Goal: Task Accomplishment & Management: Complete application form

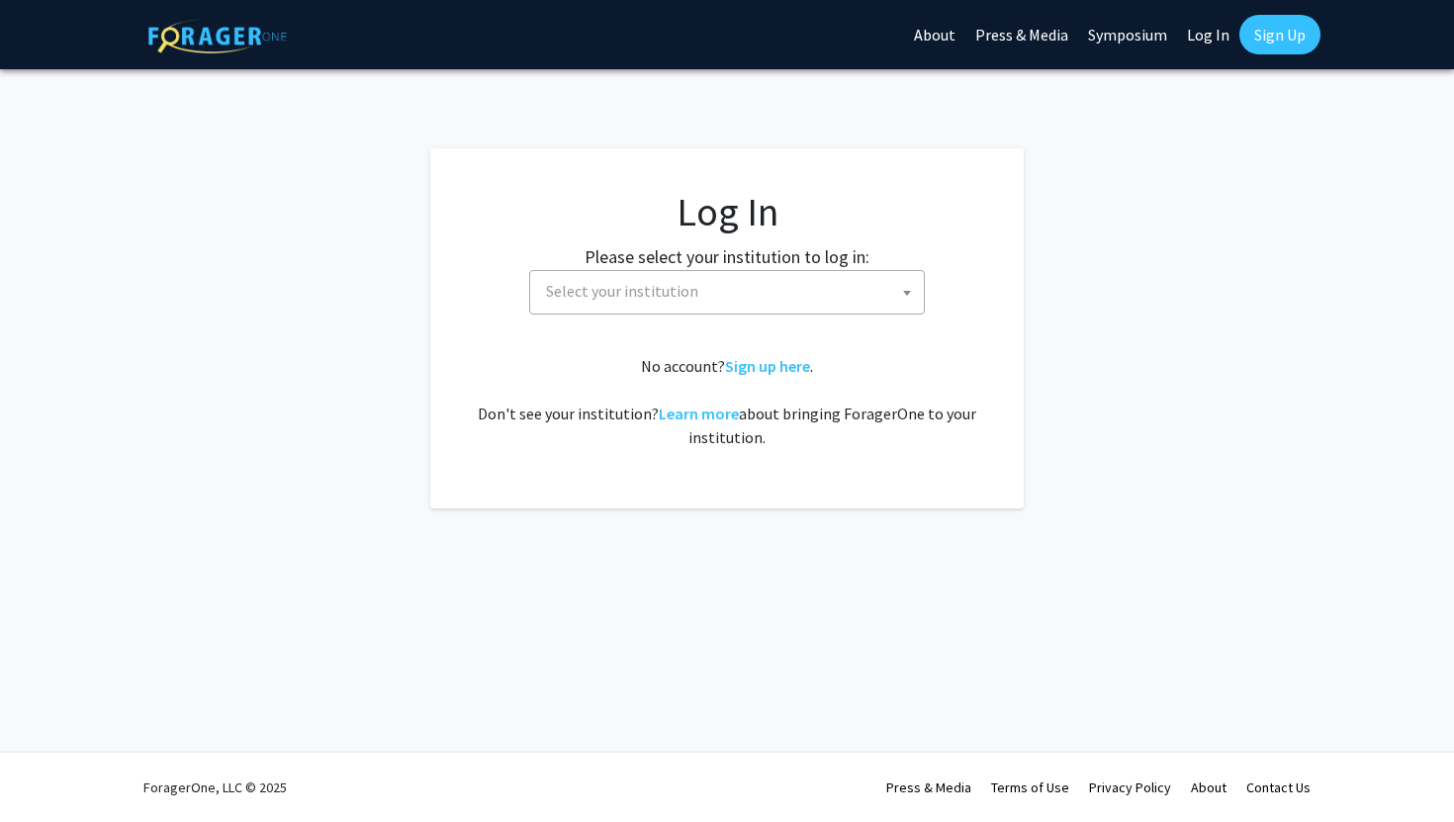
select select
click at [1274, 59] on div "Skip navigation About Press & Media Symposium Log In Sign Up" at bounding box center [1112, 34] width 416 height 69
click at [1274, 44] on link "Sign Up" at bounding box center [1279, 35] width 81 height 40
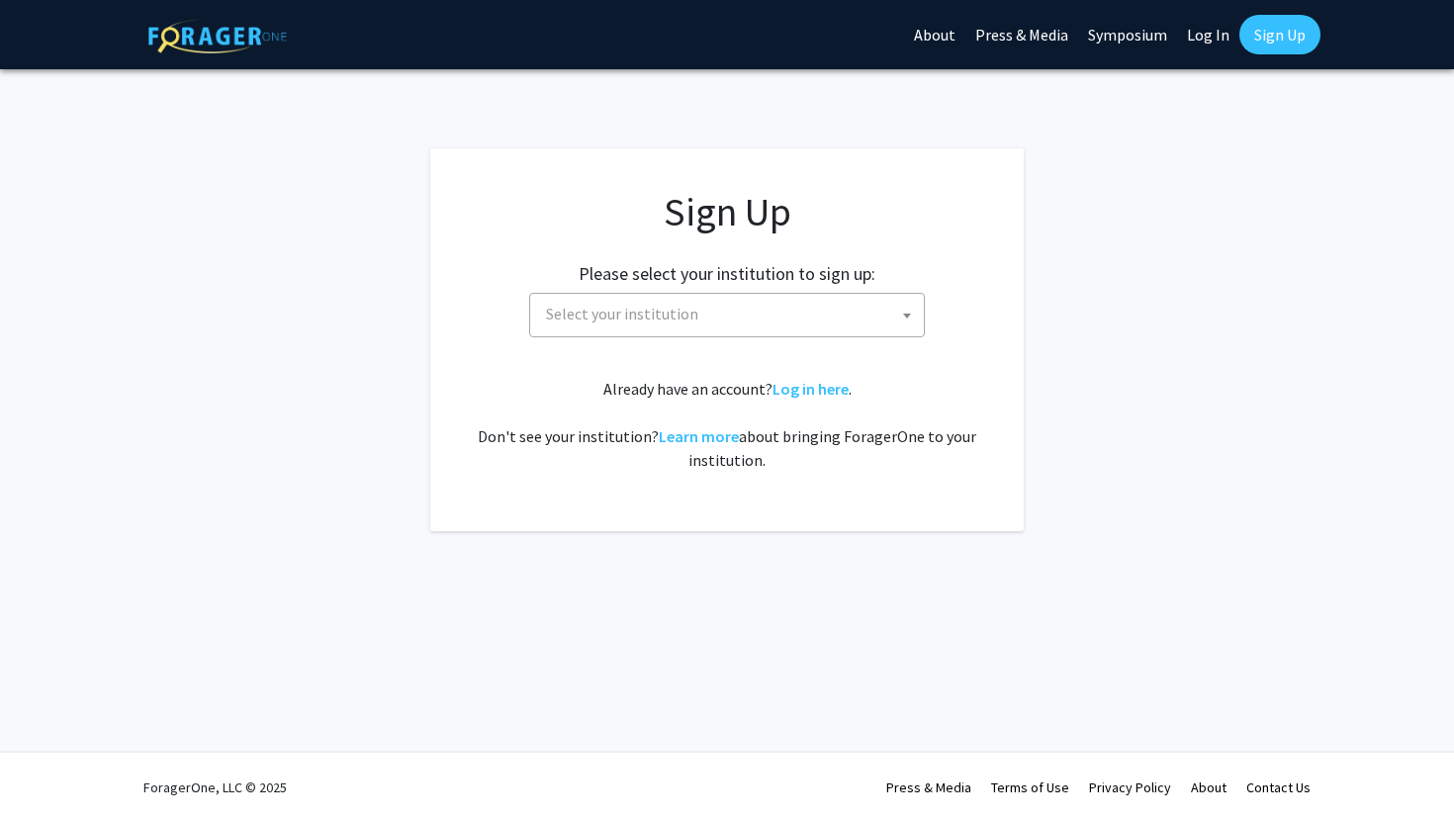
click at [728, 321] on span "Select your institution" at bounding box center [731, 314] width 386 height 41
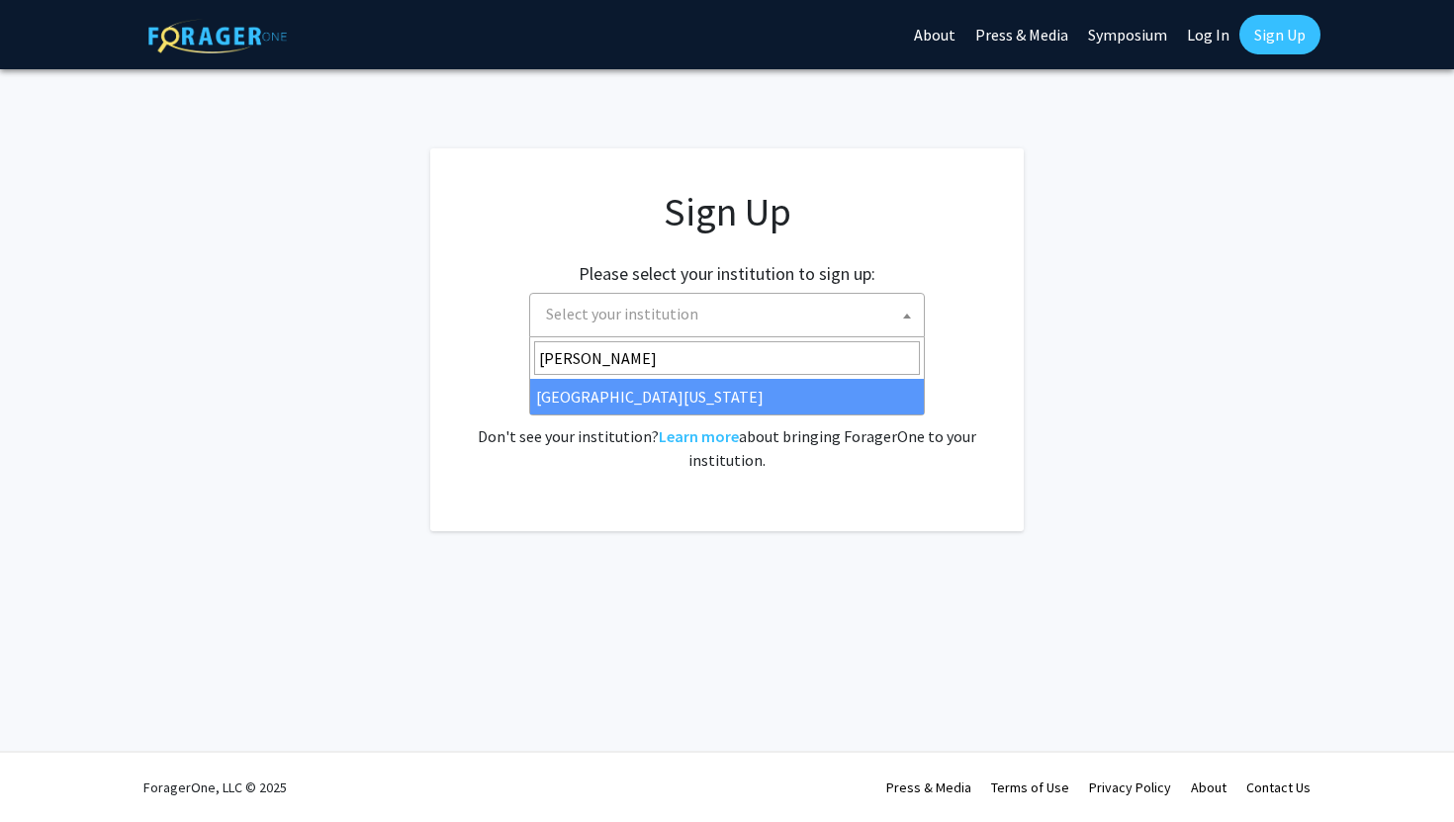
type input "[PERSON_NAME]"
select select "31"
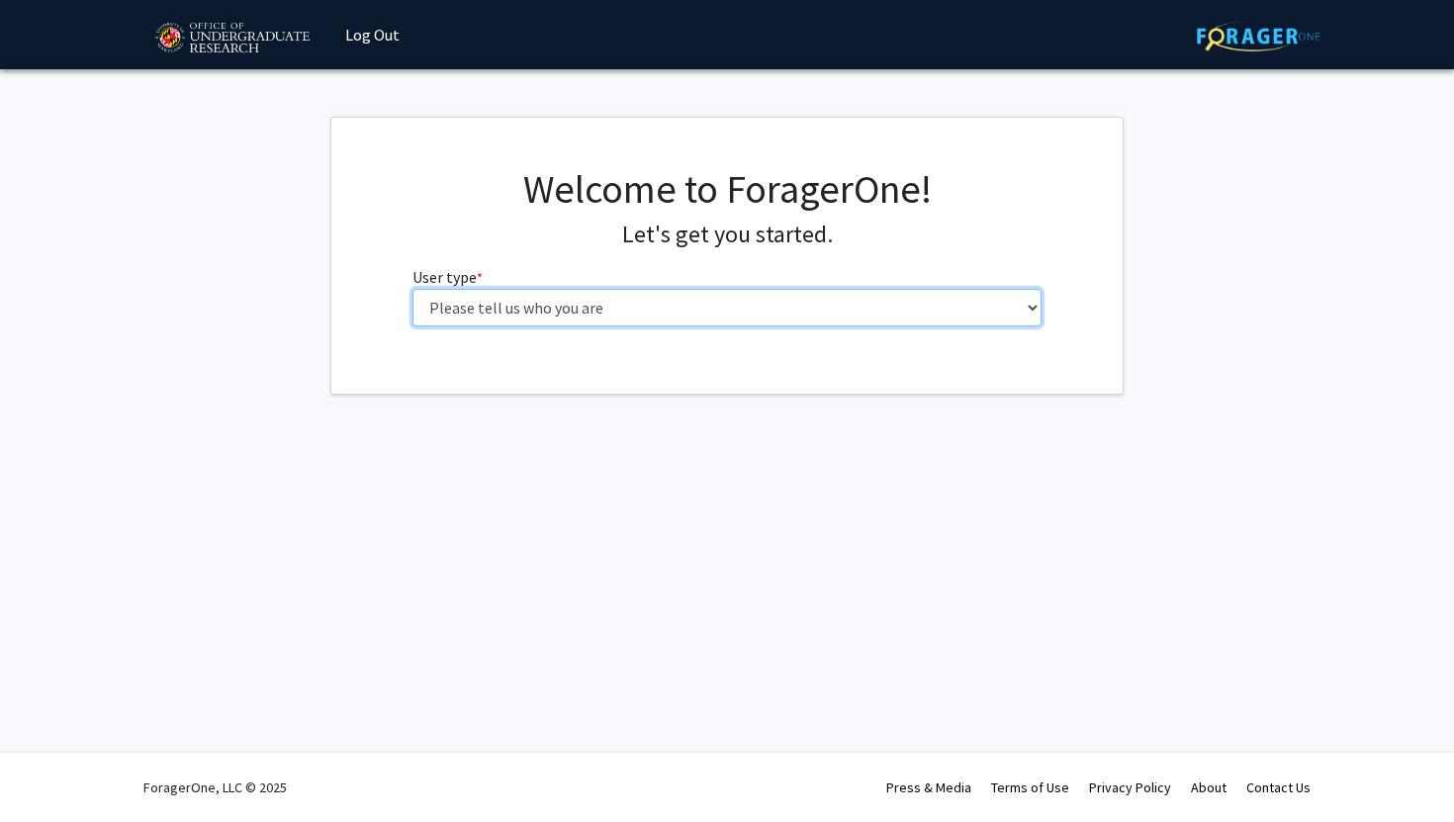
click at [593, 318] on select "Please tell us who you are Undergraduate Student Master's Student Doctoral Cand…" at bounding box center [727, 308] width 630 height 38
select select "1: undergrad"
click at [412, 289] on select "Please tell us who you are Undergraduate Student Master's Student Doctoral Cand…" at bounding box center [727, 308] width 630 height 38
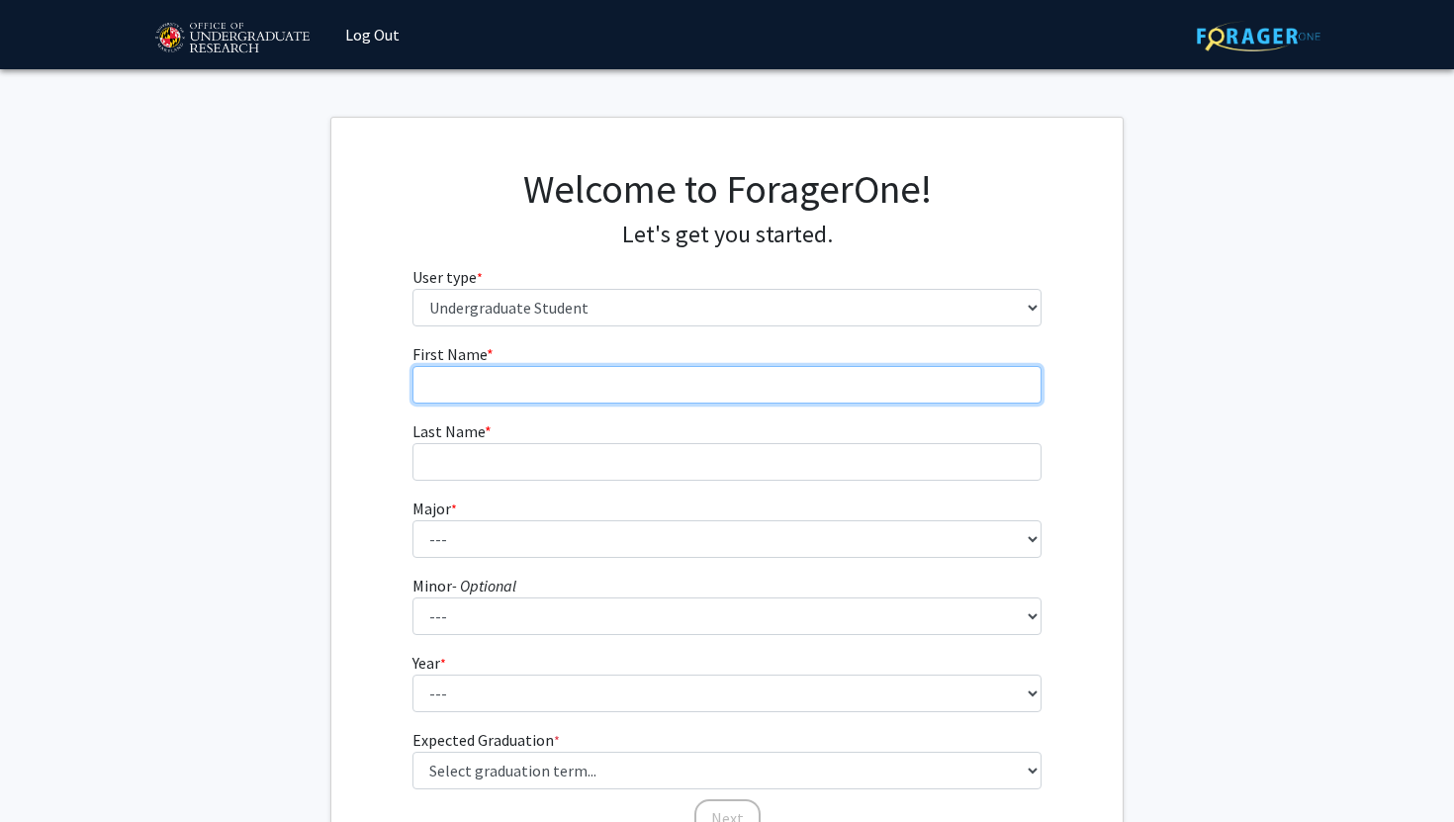
click at [553, 386] on input "First Name * required" at bounding box center [727, 385] width 630 height 38
type input "[PERSON_NAME]"
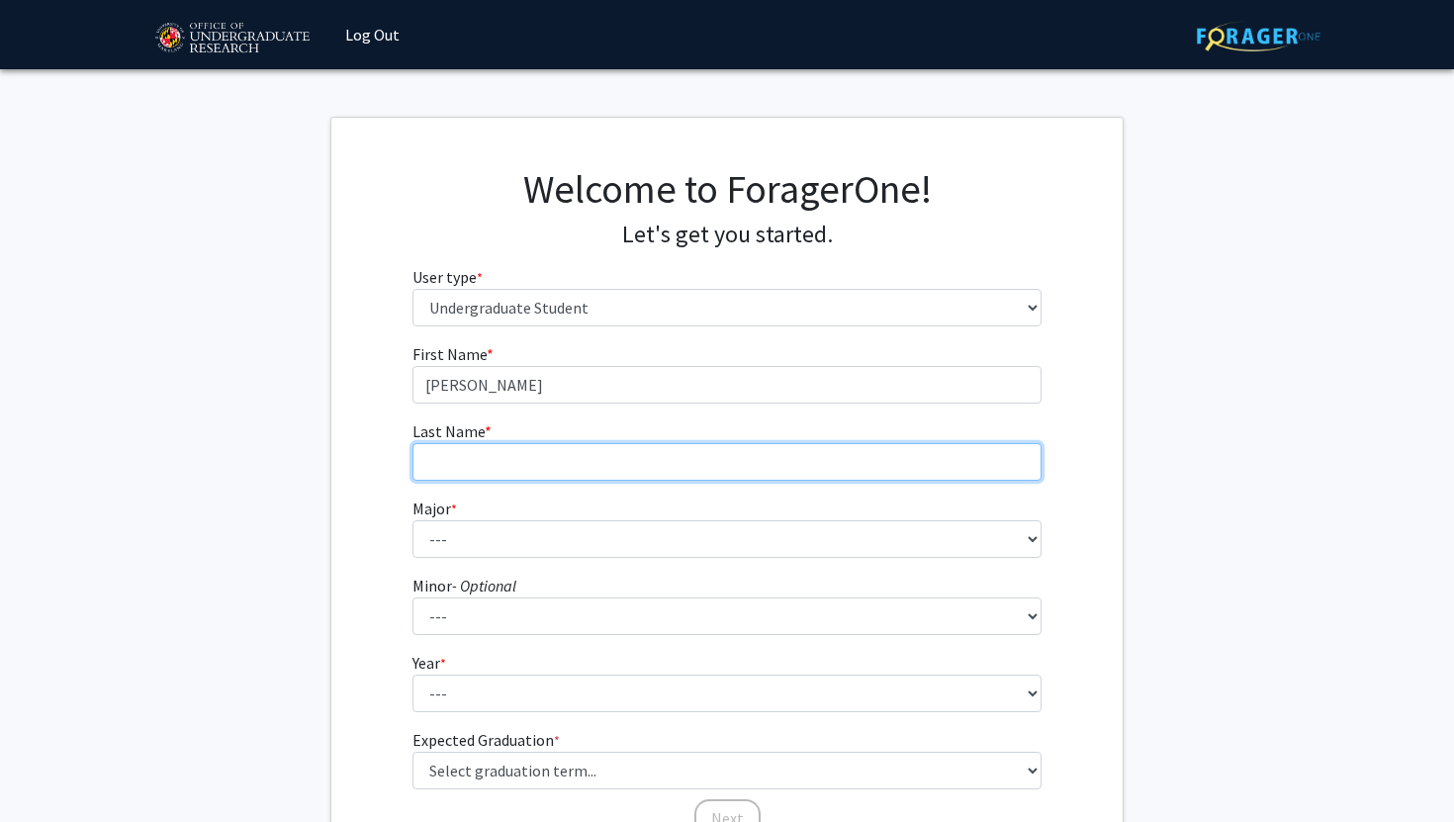
click at [565, 447] on input "Last Name * required" at bounding box center [727, 462] width 630 height 38
type input "J"
type input "Hindi"
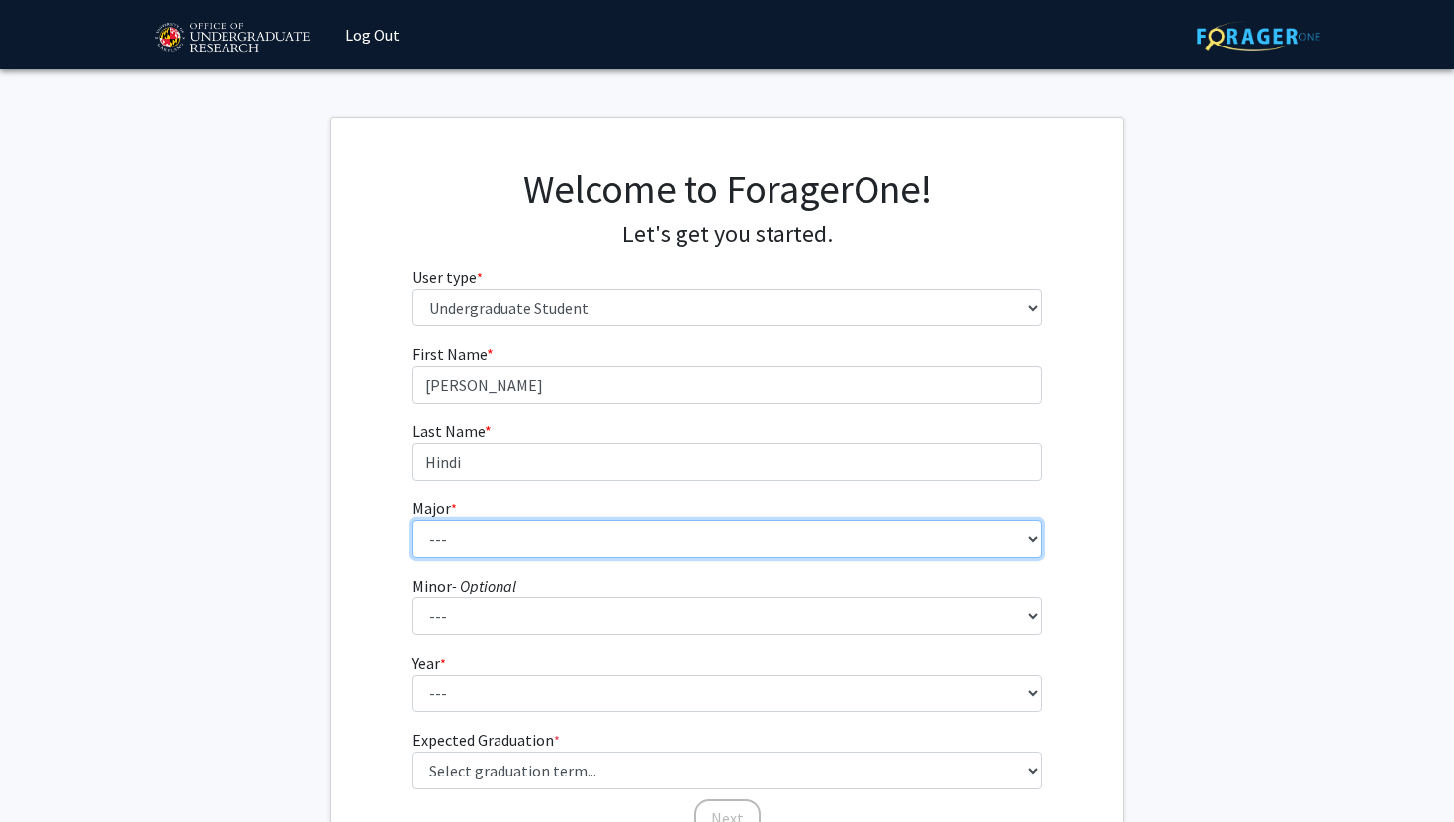
click at [545, 535] on select "--- Accounting Aerospace Engineering African American and Africana Studies Agri…" at bounding box center [727, 539] width 630 height 38
select select "17: 2318"
click at [412, 520] on select "--- Accounting Aerospace Engineering African American and Africana Studies Agri…" at bounding box center [727, 539] width 630 height 38
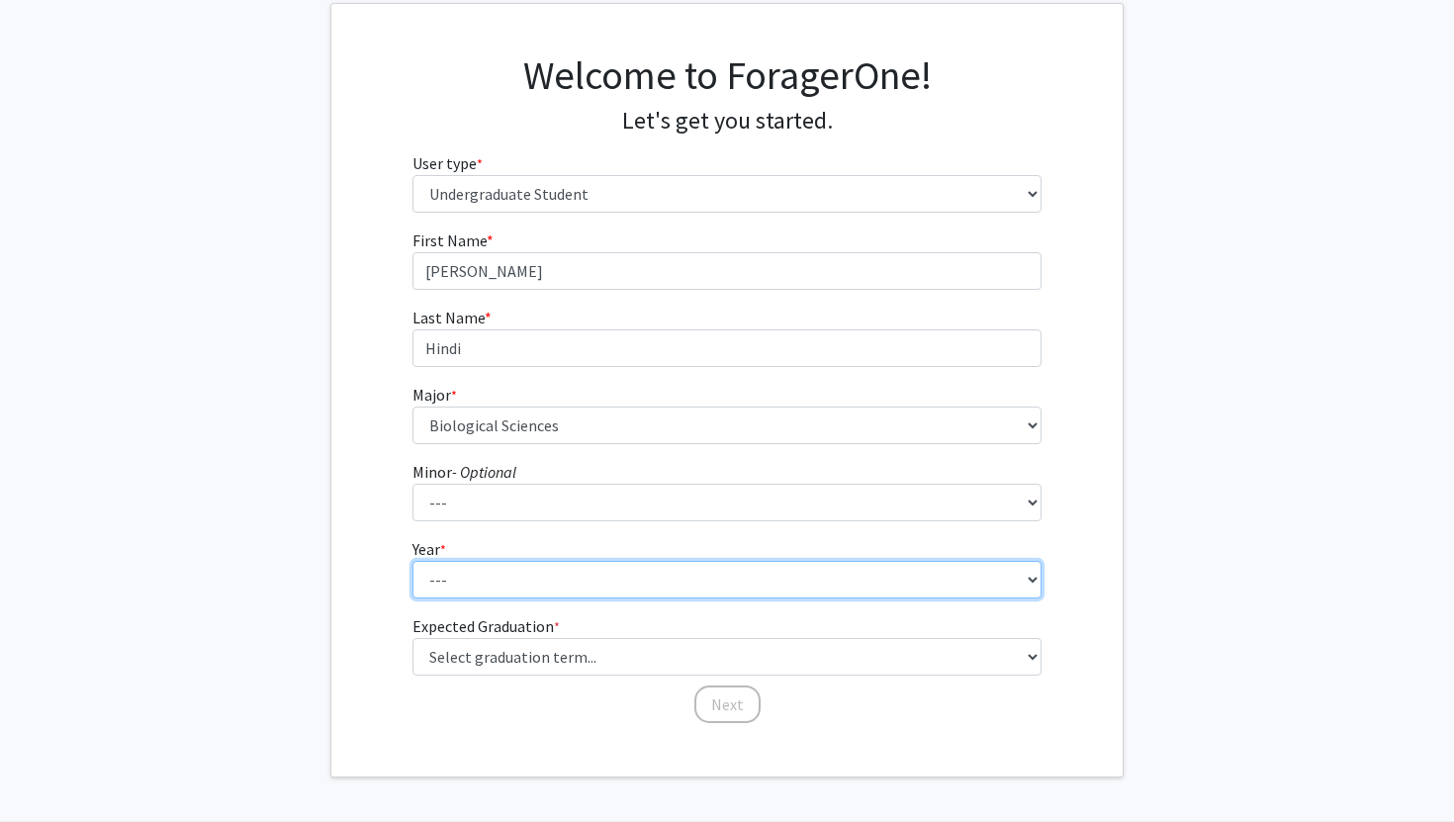
click at [464, 573] on select "--- First-year Sophomore Junior Senior Postbaccalaureate Certificate" at bounding box center [727, 580] width 630 height 38
select select "2: sophomore"
click at [412, 561] on select "--- First-year Sophomore Junior Senior Postbaccalaureate Certificate" at bounding box center [727, 580] width 630 height 38
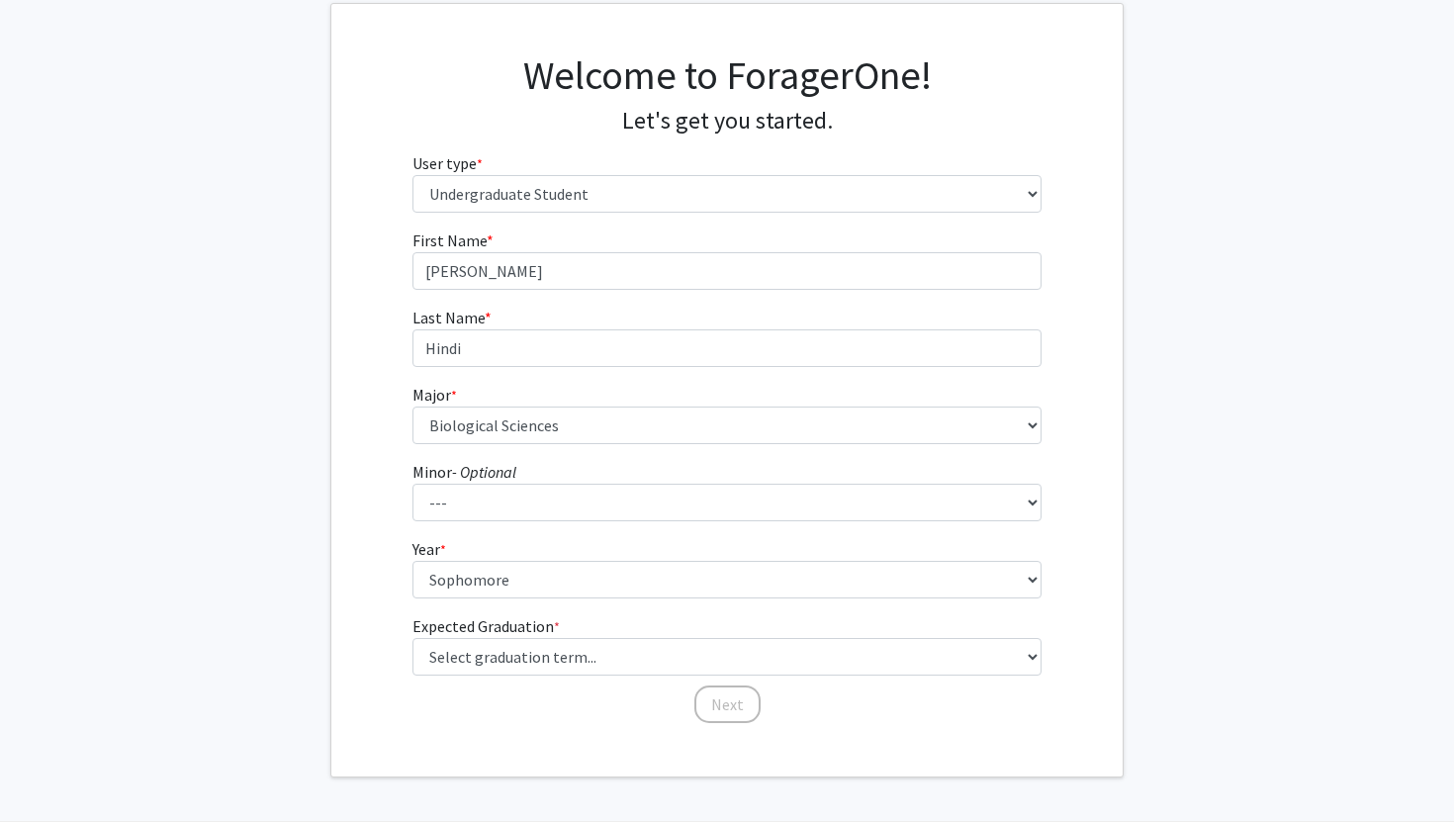
click at [409, 604] on div "First Name * required [PERSON_NAME] Last Name * required Hindi Major * required…" at bounding box center [728, 476] width 660 height 496
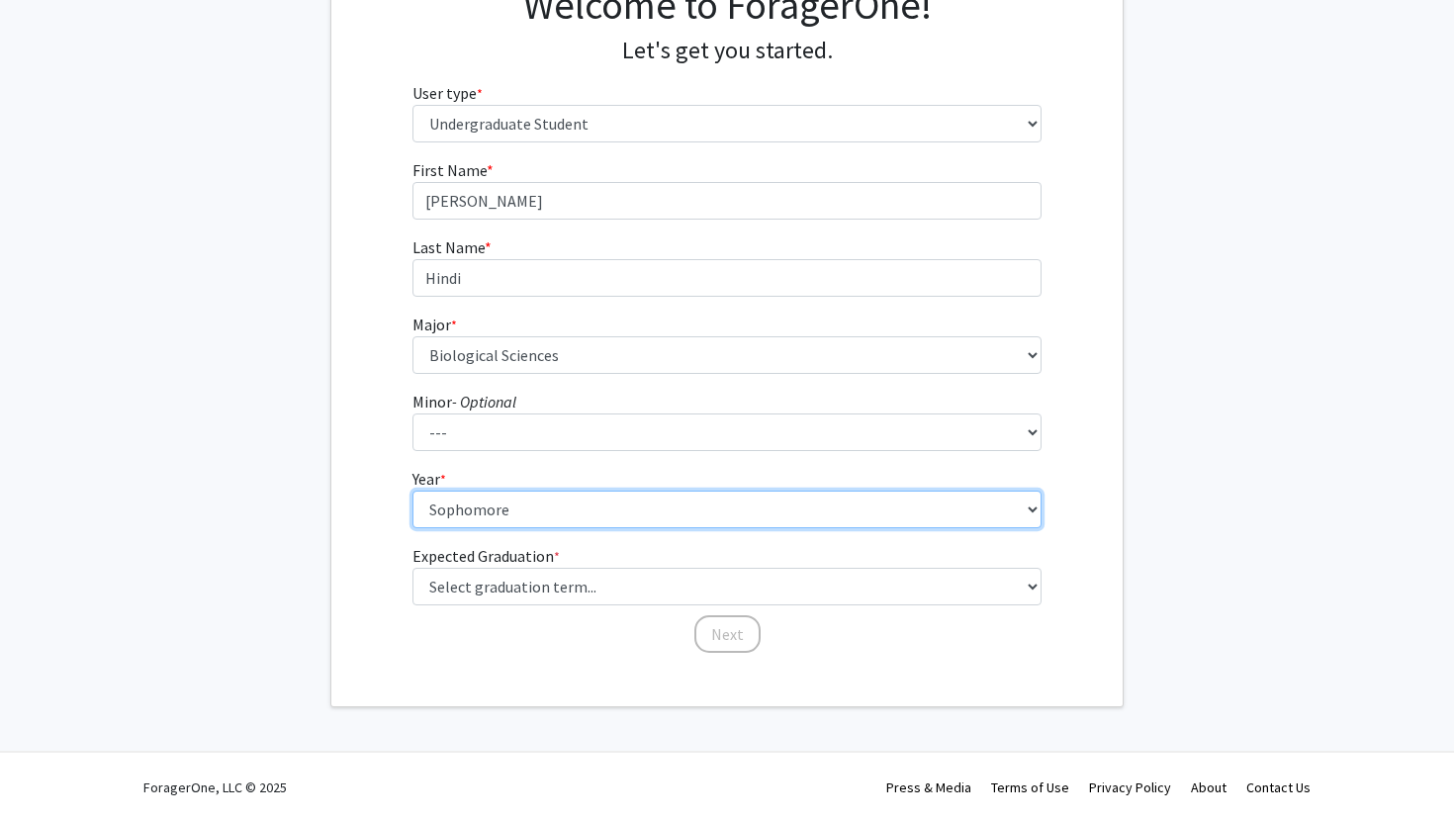
click at [483, 512] on select "--- First-year Sophomore Junior Senior Postbaccalaureate Certificate" at bounding box center [727, 509] width 630 height 38
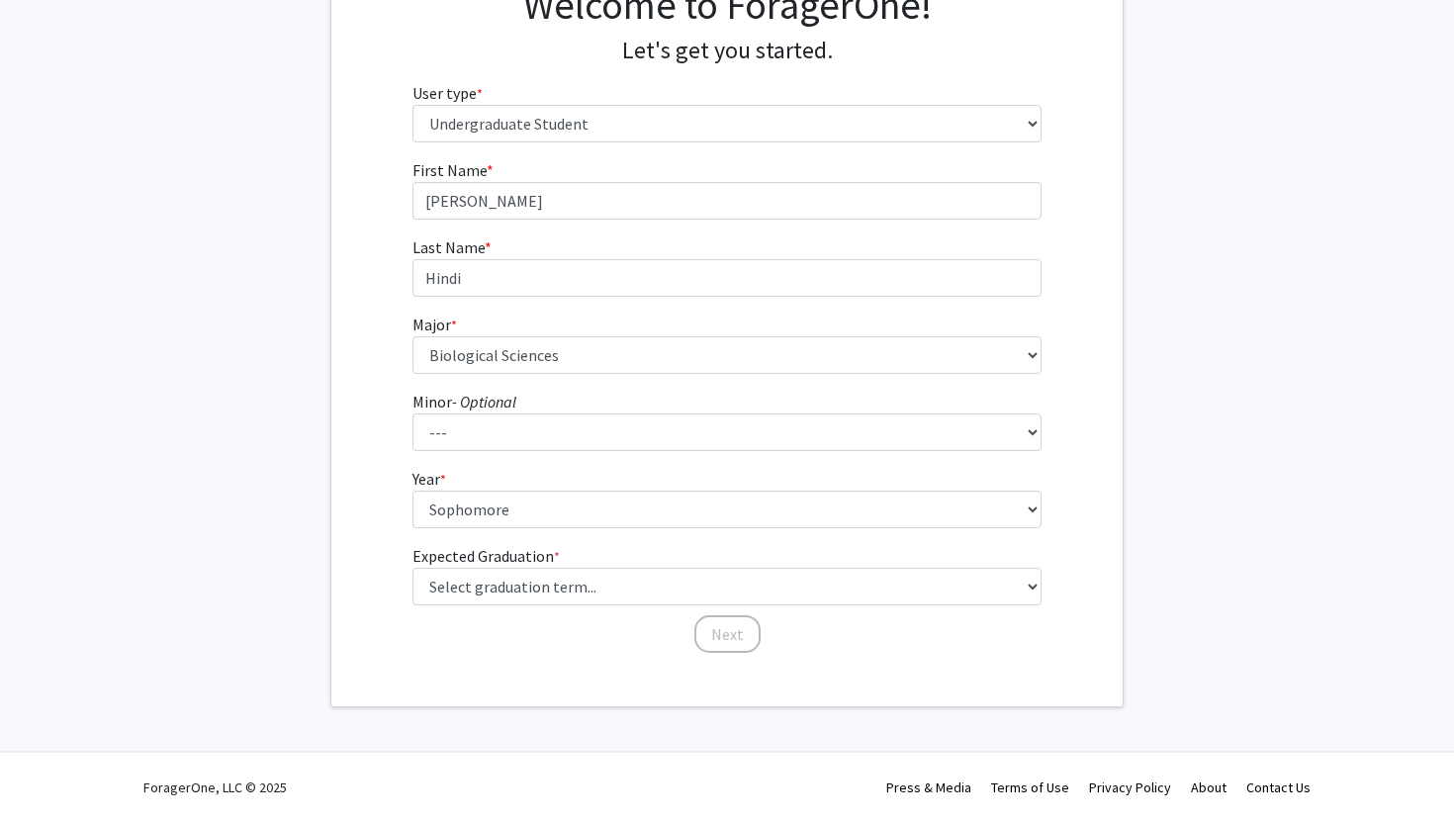
click at [368, 524] on div "First Name * required [PERSON_NAME] Last Name * required Hindi Major * required…" at bounding box center [726, 406] width 791 height 496
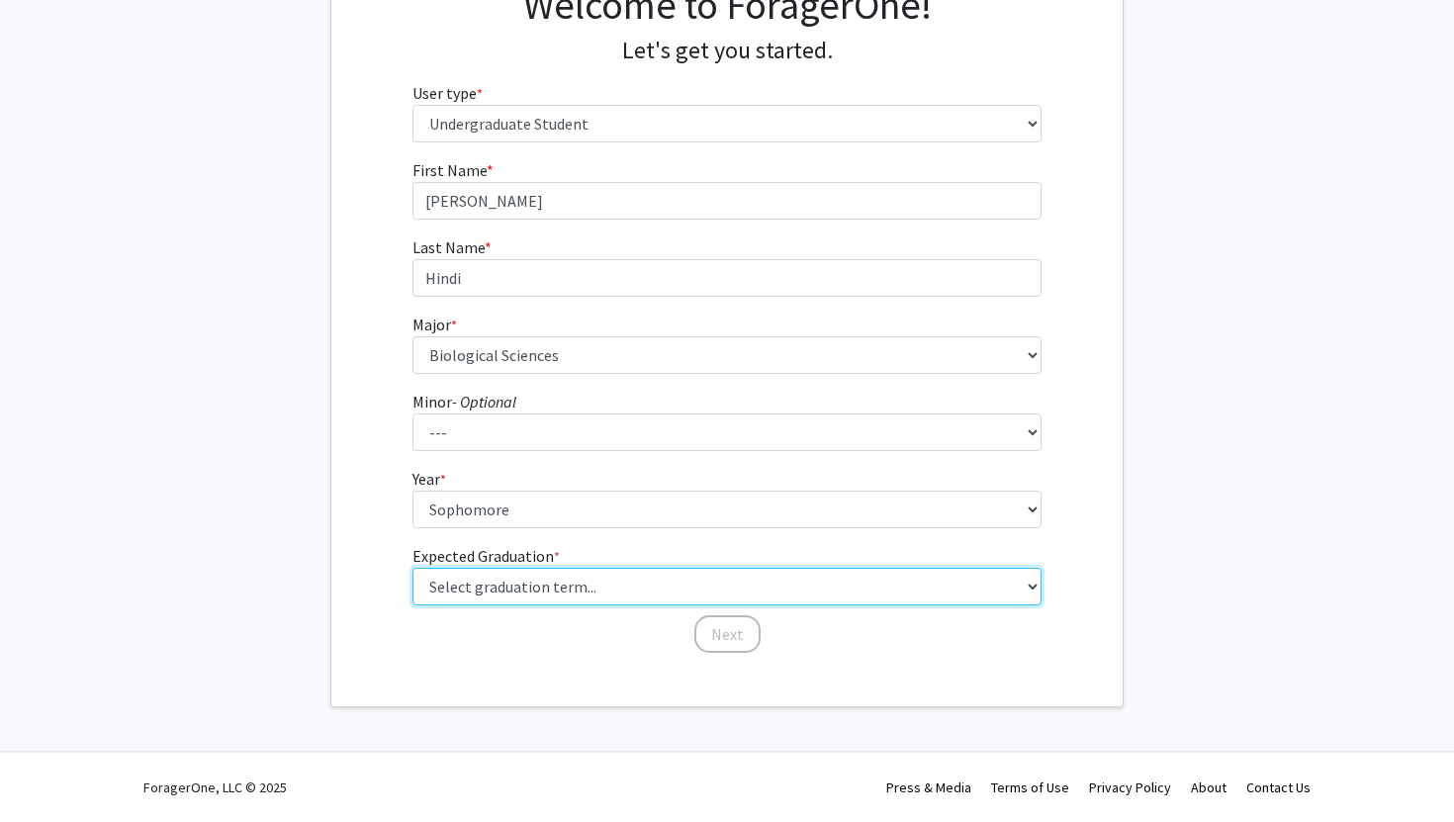
click at [521, 582] on select "Select graduation term... Spring 2025 Summer 2025 Fall 2025 Winter 2025 Spring …" at bounding box center [727, 587] width 630 height 38
select select "13: spring_2028"
click at [412, 568] on select "Select graduation term... Spring 2025 Summer 2025 Fall 2025 Winter 2025 Spring …" at bounding box center [727, 587] width 630 height 38
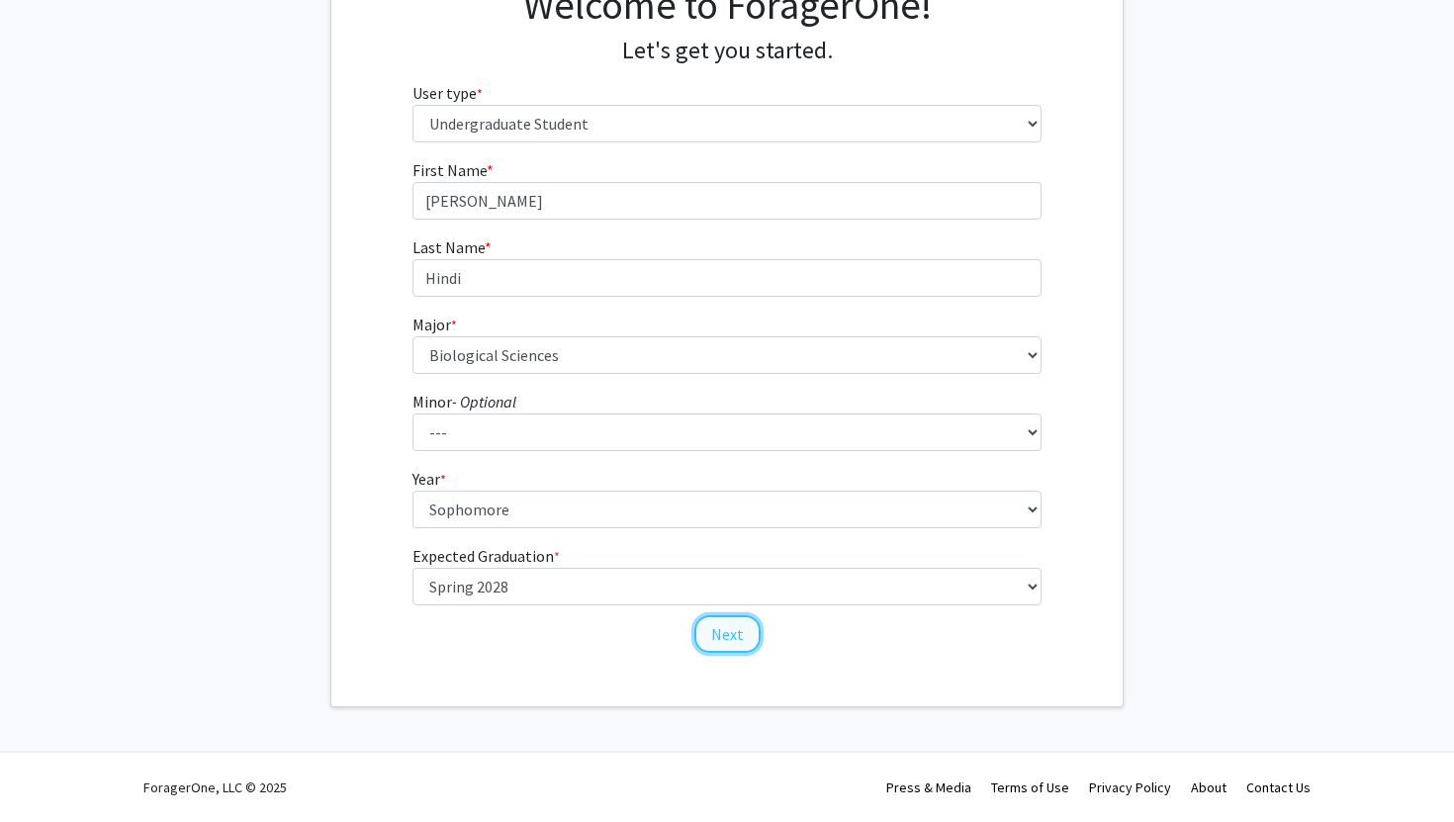
click at [734, 625] on button "Next" at bounding box center [727, 634] width 66 height 38
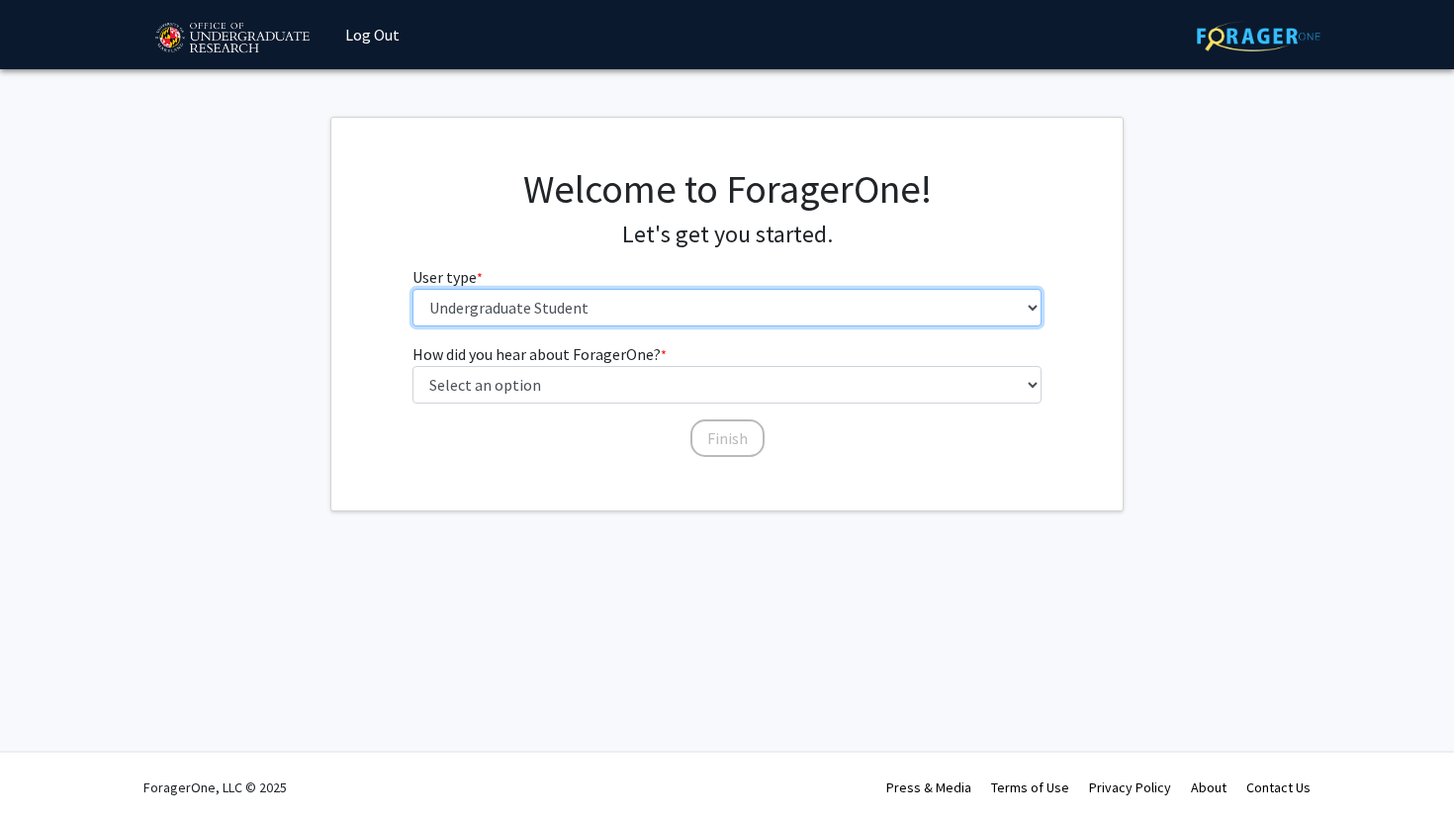
click at [639, 308] on select "Please tell us who you are Undergraduate Student Master's Student Doctoral Cand…" at bounding box center [727, 308] width 630 height 38
click at [412, 289] on select "Please tell us who you are Undergraduate Student Master's Student Doctoral Cand…" at bounding box center [727, 308] width 630 height 38
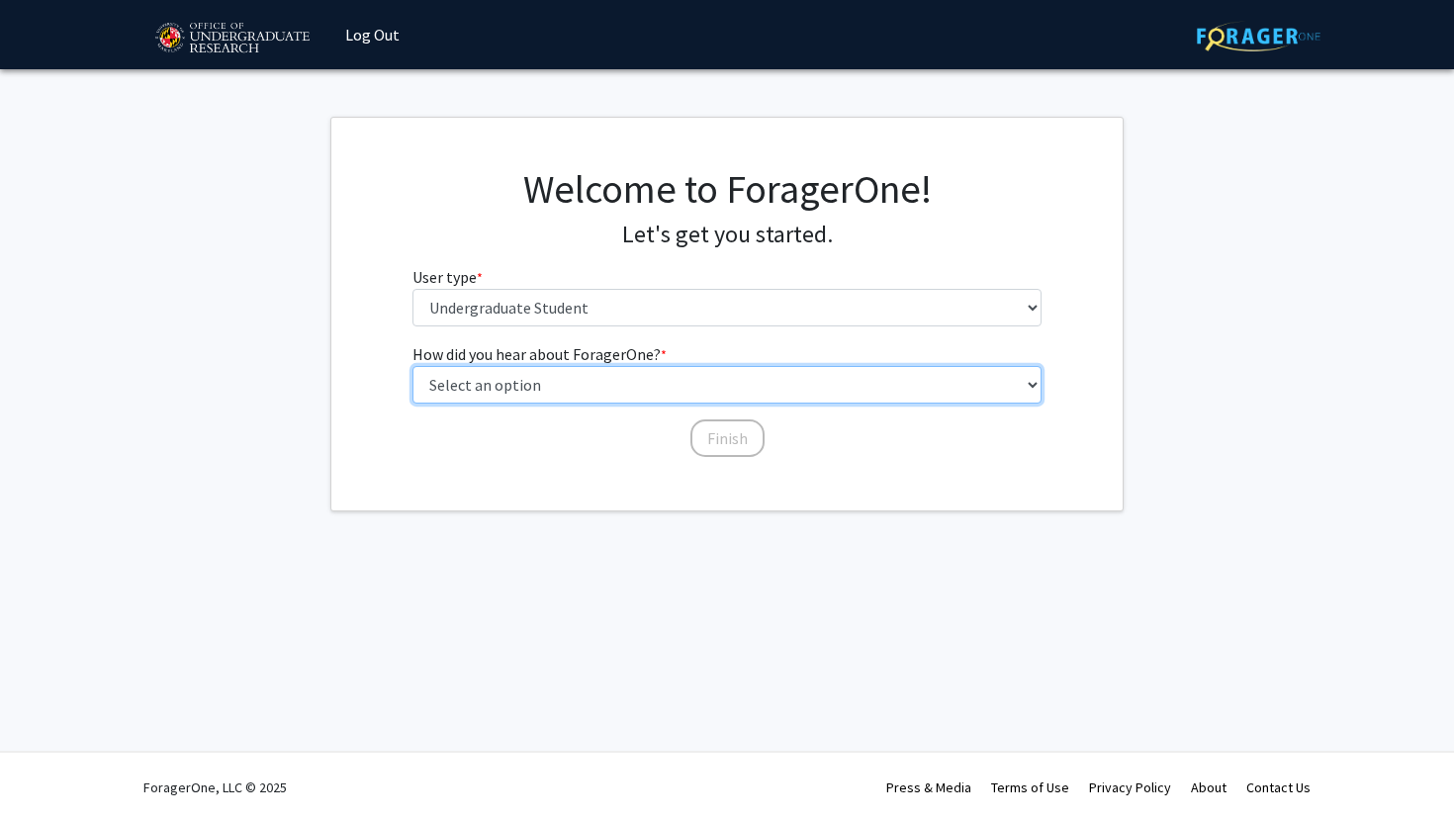
click at [599, 387] on select "Select an option Peer/student recommendation Faculty/staff recommendation Unive…" at bounding box center [727, 385] width 630 height 38
select select "3: university_website"
click at [412, 366] on select "Select an option Peer/student recommendation Faculty/staff recommendation Unive…" at bounding box center [727, 385] width 630 height 38
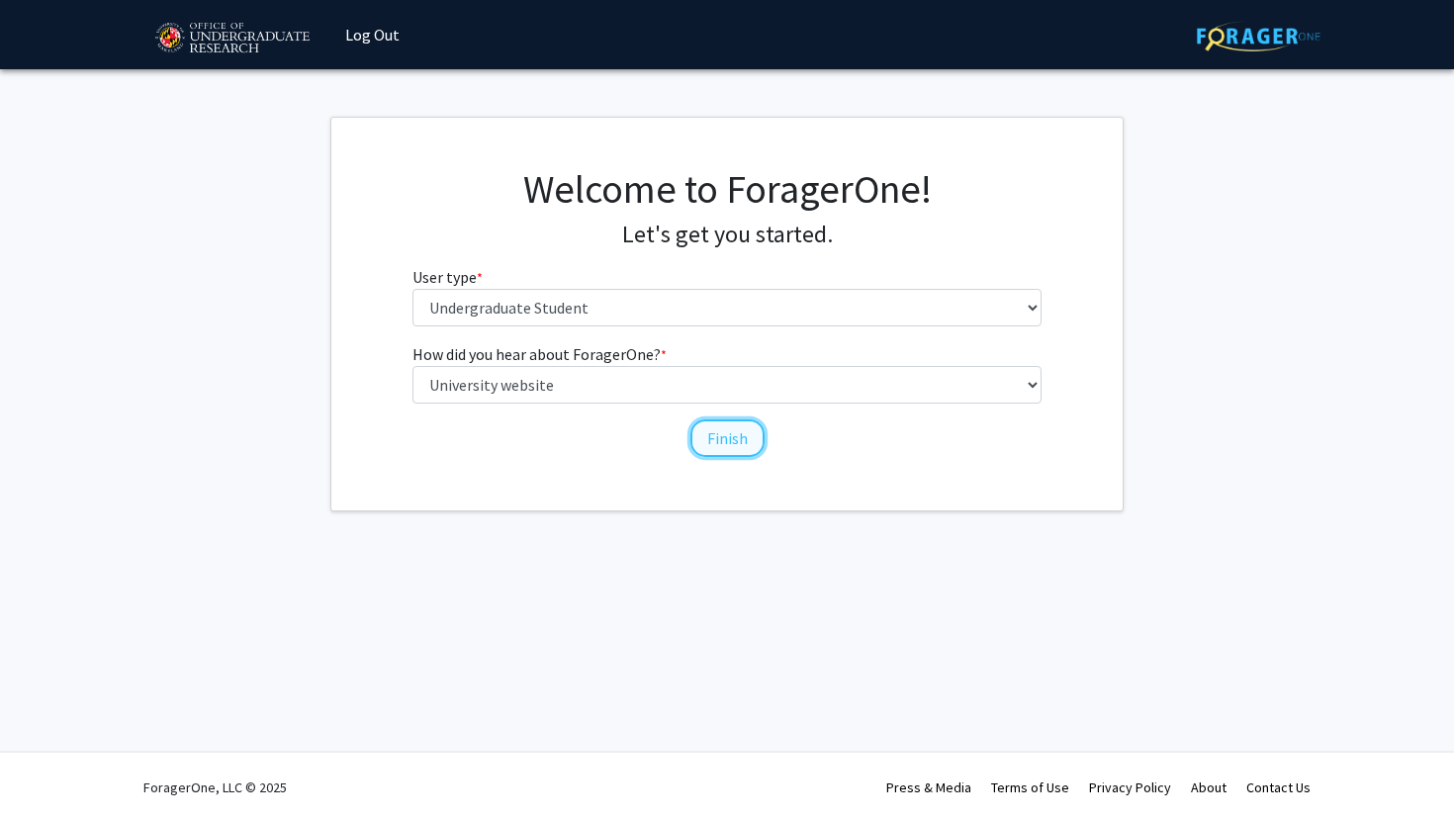
click at [753, 452] on button "Finish" at bounding box center [727, 438] width 74 height 38
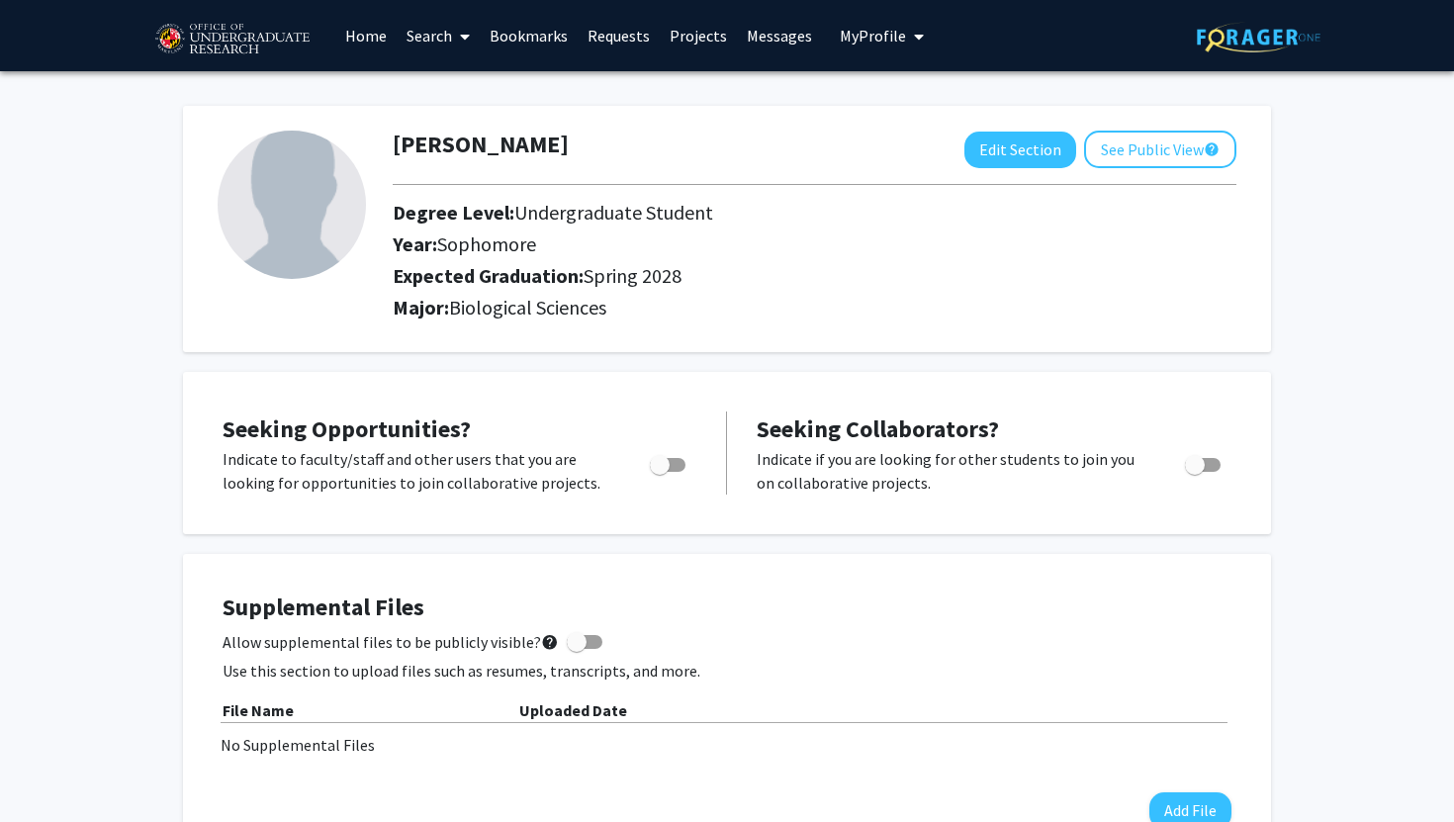
click at [659, 456] on span "Toggle" at bounding box center [660, 465] width 20 height 20
click at [659, 472] on input "Are you actively seeking opportunities?" at bounding box center [659, 472] width 1 height 1
checkbox input "true"
click at [795, 494] on div "Seeking Opportunities? Indicate to faculty/staff and other users that you are l…" at bounding box center [727, 453] width 1048 height 123
click at [435, 36] on link "Search" at bounding box center [438, 35] width 83 height 69
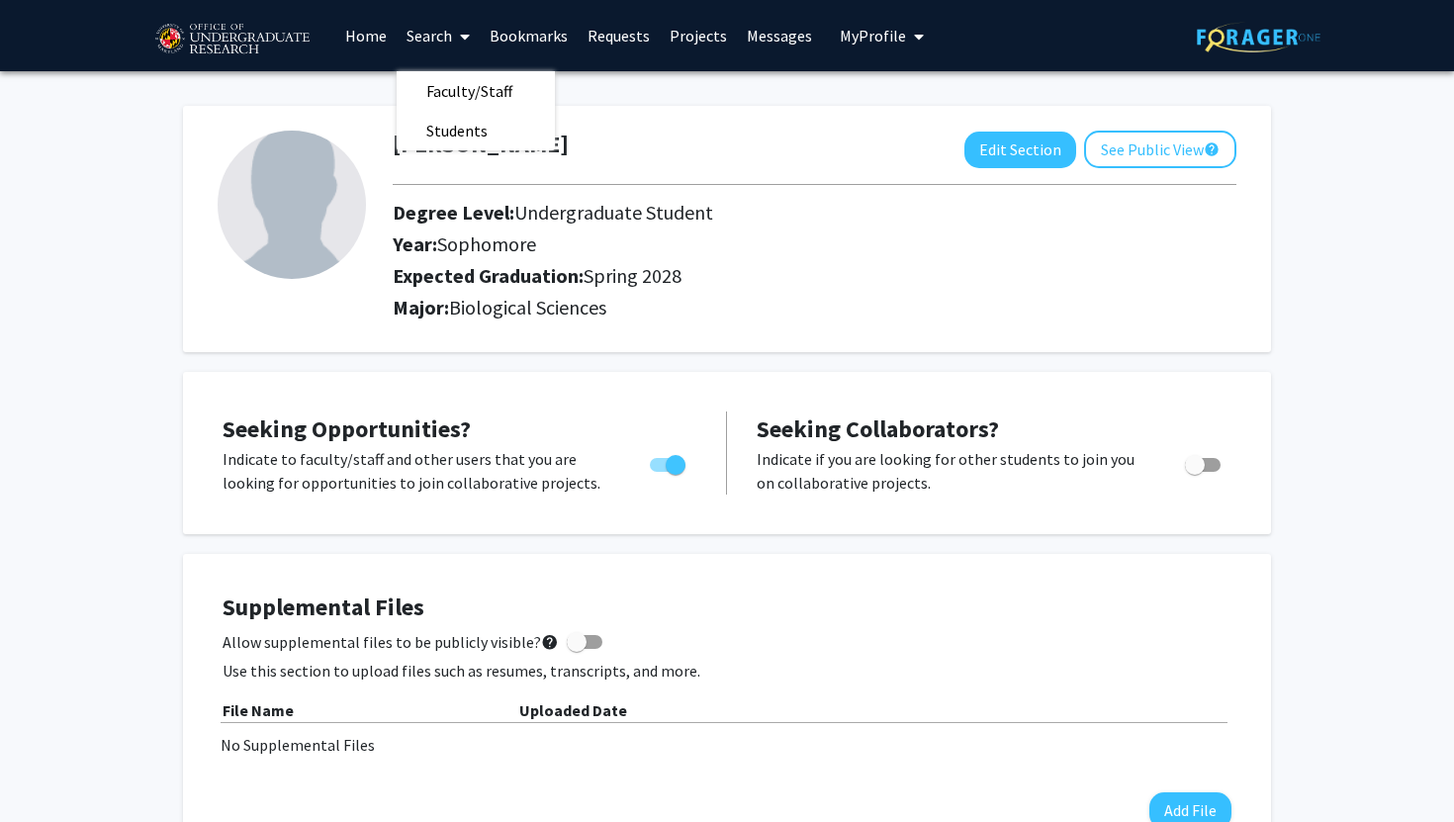
click at [708, 34] on link "Projects" at bounding box center [698, 35] width 77 height 69
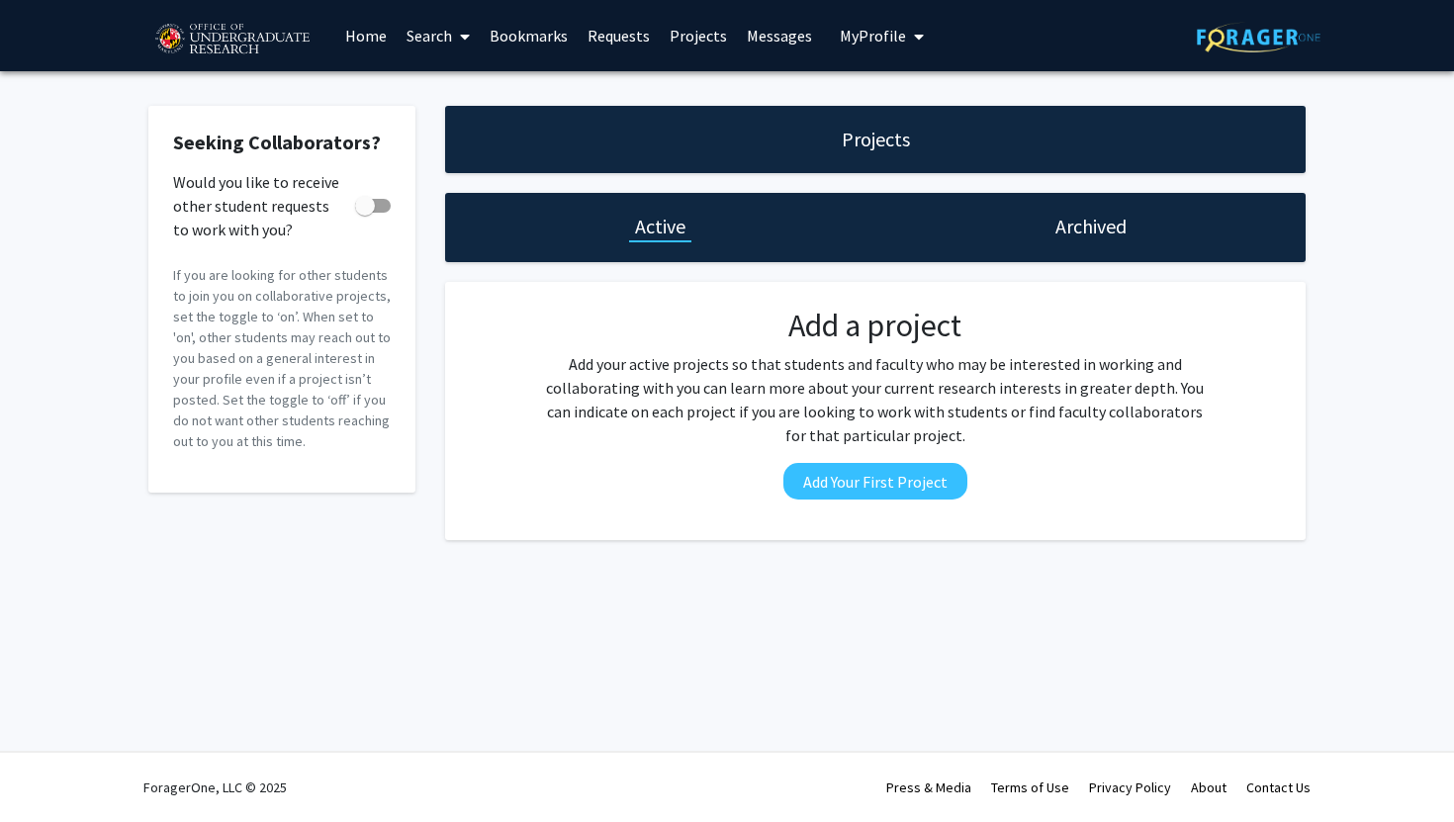
click at [347, 39] on link "Home" at bounding box center [365, 35] width 61 height 69
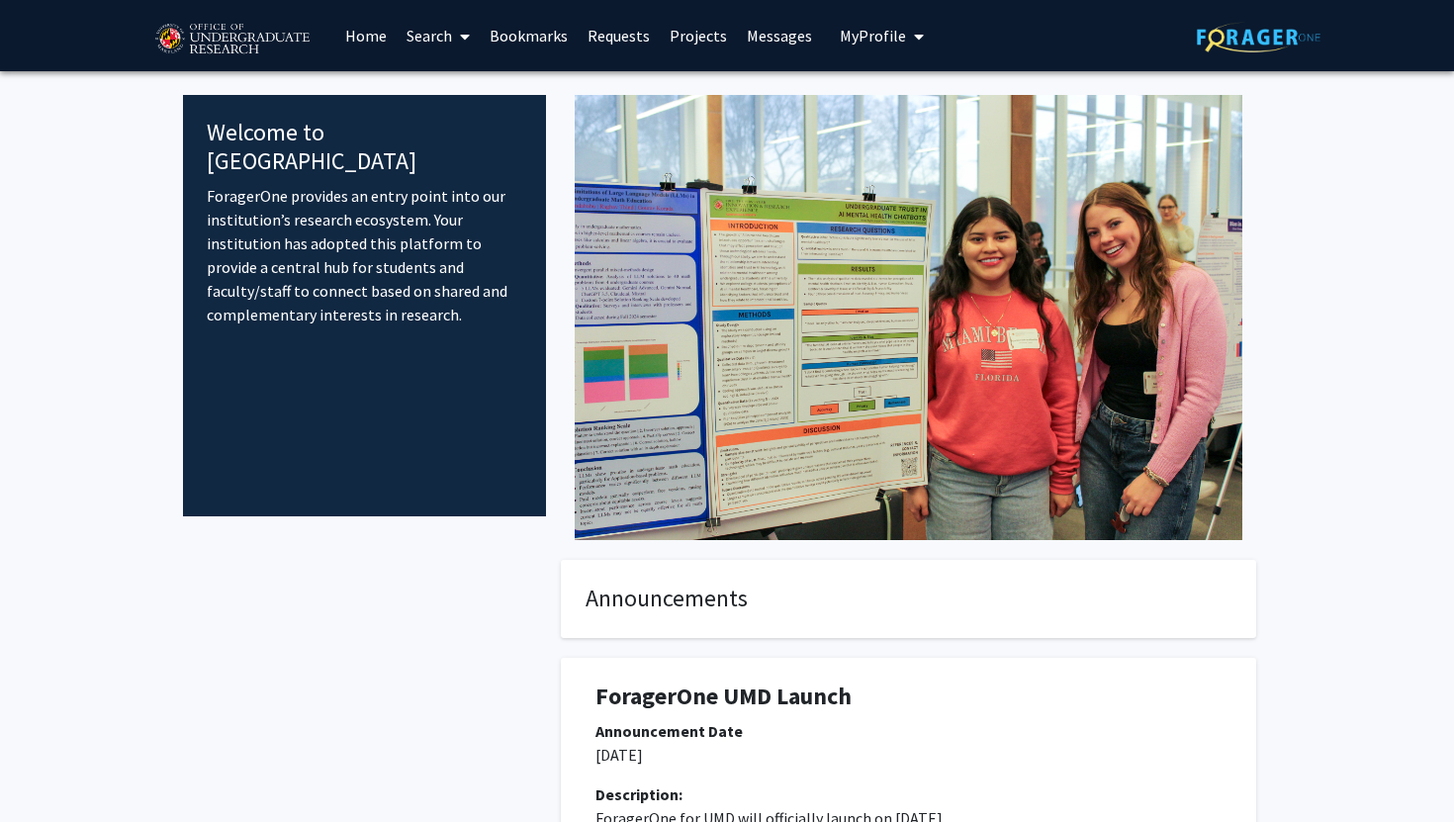
click at [888, 32] on span "My Profile" at bounding box center [873, 36] width 66 height 20
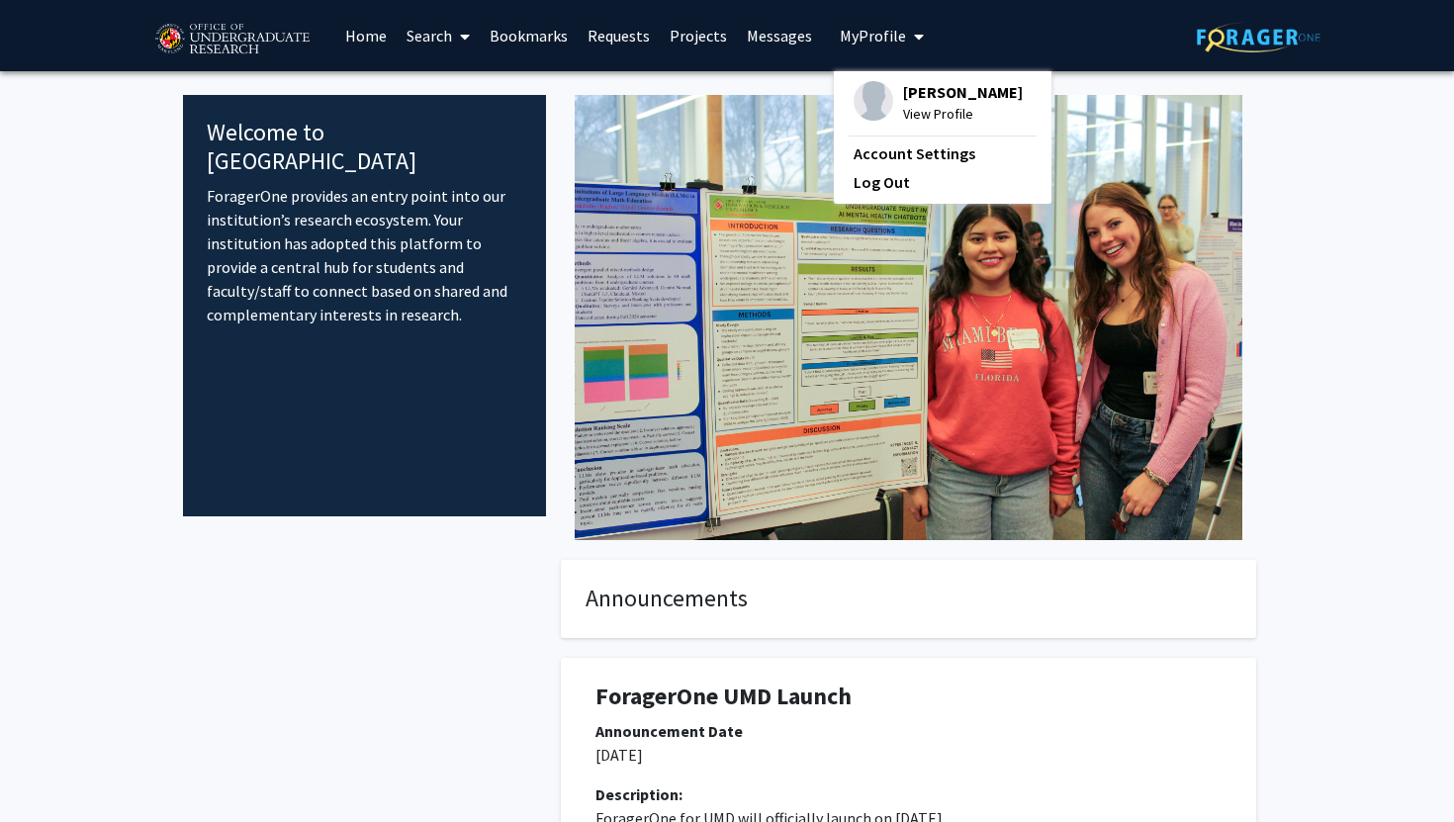
click at [888, 32] on span "My Profile" at bounding box center [873, 36] width 66 height 20
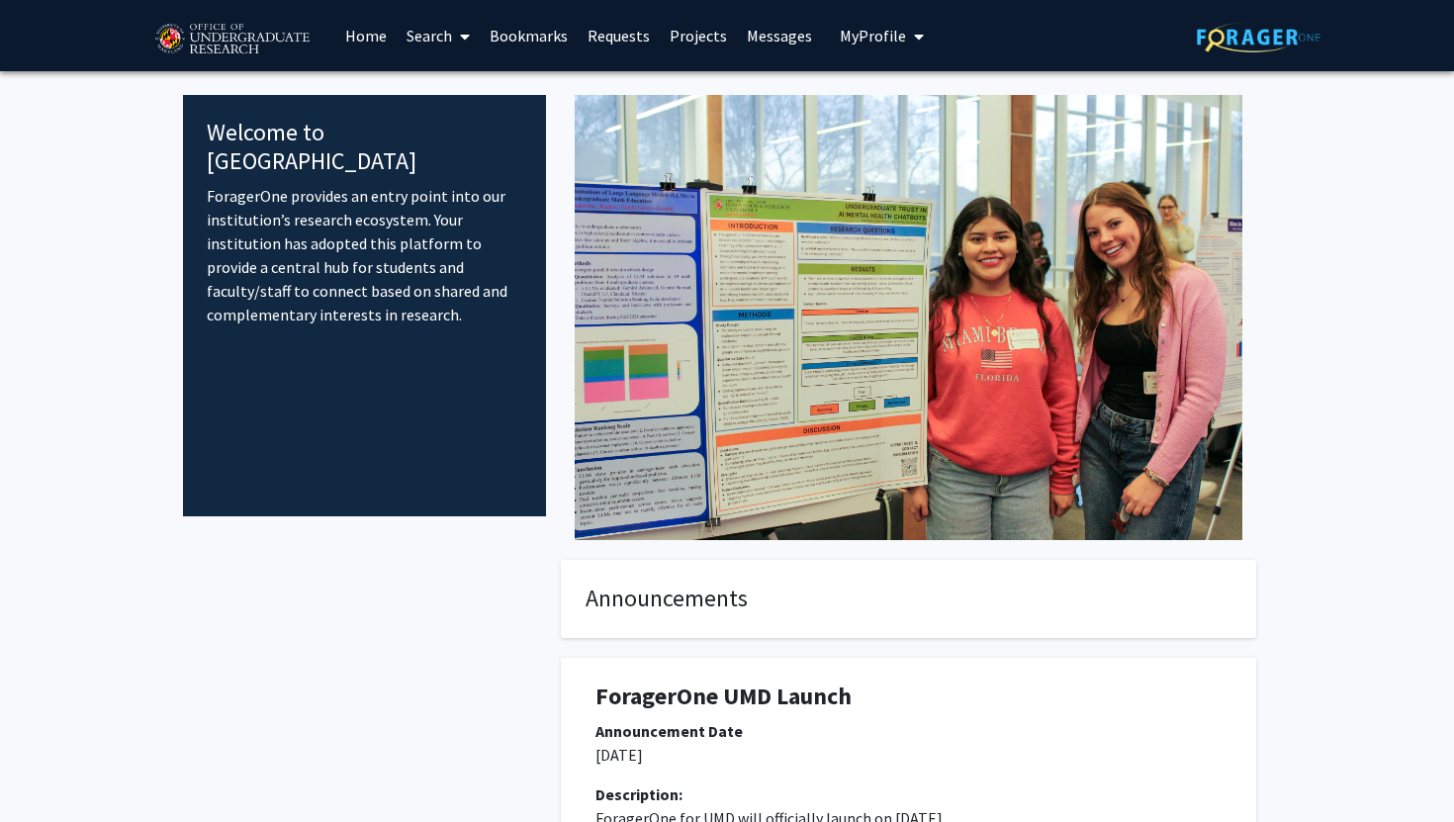
click at [459, 38] on span at bounding box center [461, 36] width 18 height 69
click at [459, 37] on span at bounding box center [461, 36] width 18 height 69
